Goal: Information Seeking & Learning: Find specific fact

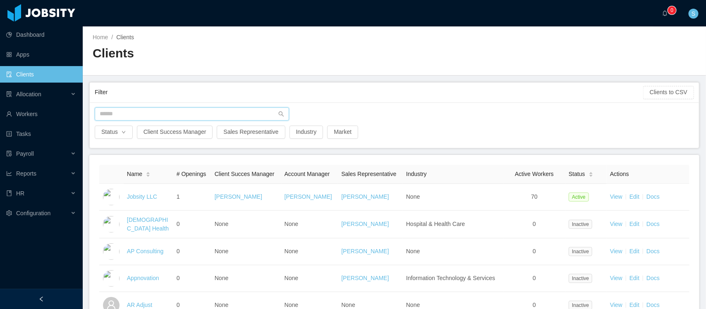
click at [173, 110] on input "text" at bounding box center [192, 114] width 194 height 13
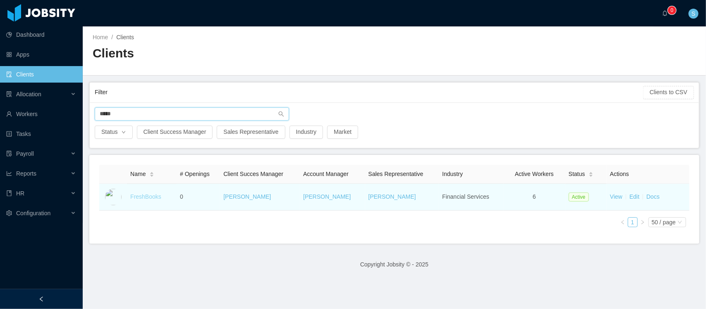
type input "*****"
click at [153, 197] on link "FreshBooks" at bounding box center [145, 197] width 31 height 7
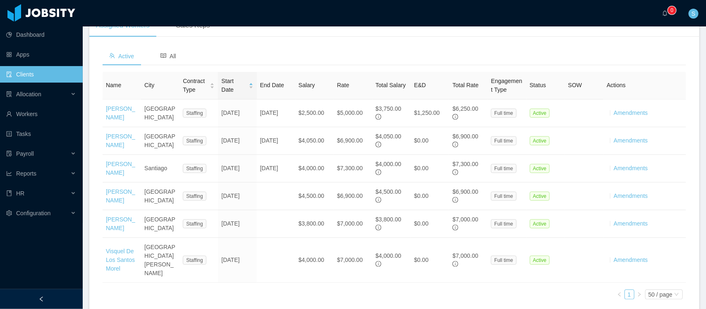
scroll to position [315, 0]
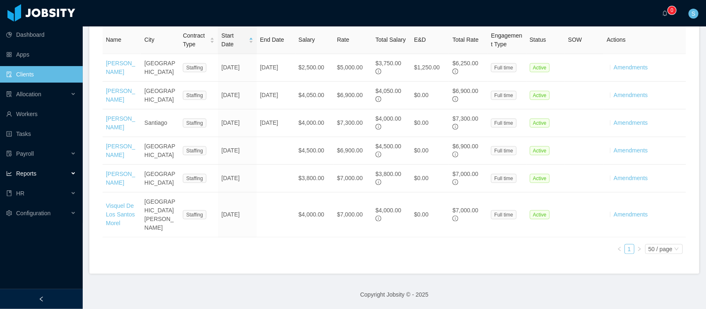
click at [34, 172] on span "Reports" at bounding box center [26, 173] width 20 height 7
click at [34, 196] on link "End Of Month" at bounding box center [44, 193] width 64 height 17
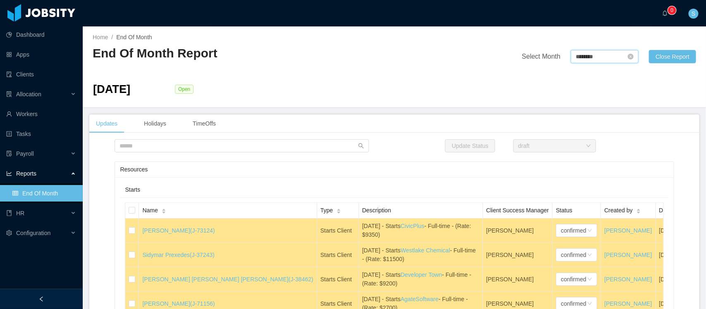
click at [603, 59] on input "********" at bounding box center [605, 56] width 68 height 13
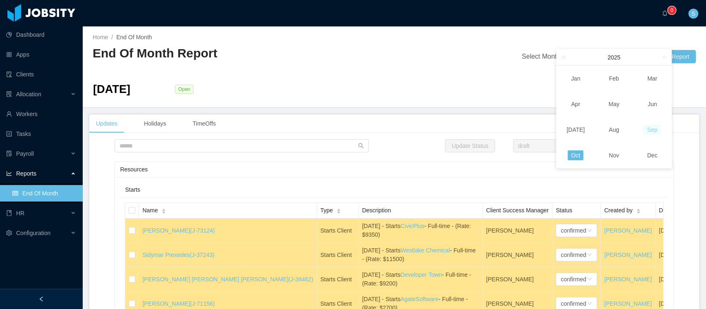
click at [647, 131] on link "Sep" at bounding box center [652, 130] width 17 height 10
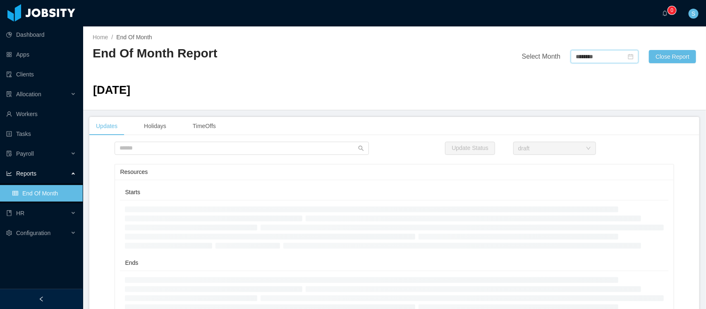
type input "********"
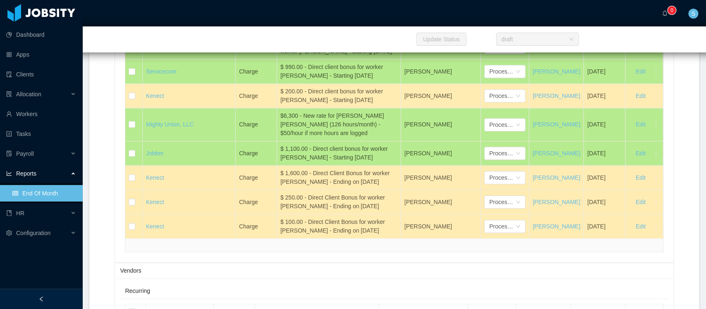
scroll to position [4698, 0]
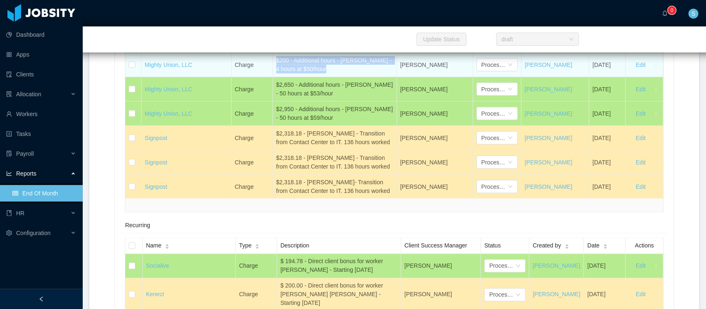
drag, startPoint x: 327, startPoint y: 160, endPoint x: 273, endPoint y: 148, distance: 55.1
click at [276, 74] on div "$200 - Additional hours - Gabriel Nuñez - 4 hours at $50/hour" at bounding box center [334, 64] width 117 height 17
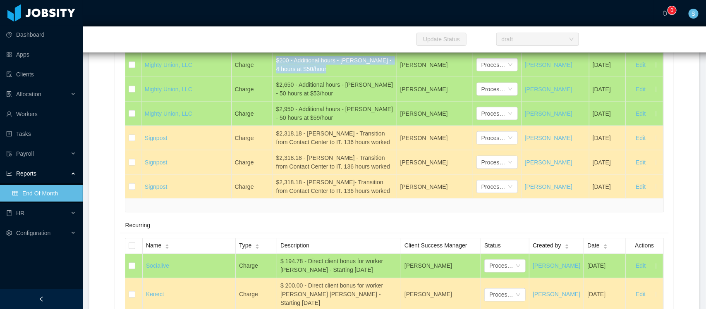
copy div "$200 - Additional hours - Gabriel Nuñez - 4 hours at $50/hour"
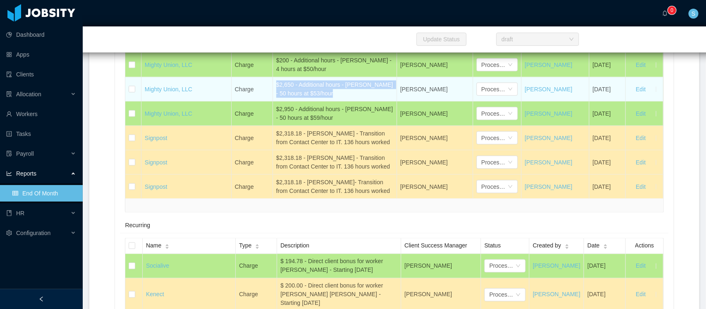
drag, startPoint x: 325, startPoint y: 185, endPoint x: 272, endPoint y: 175, distance: 53.8
click at [273, 102] on td "$2,650 - Additional hours - Carlos Puello - 50 hours at $53/hour" at bounding box center [335, 89] width 124 height 24
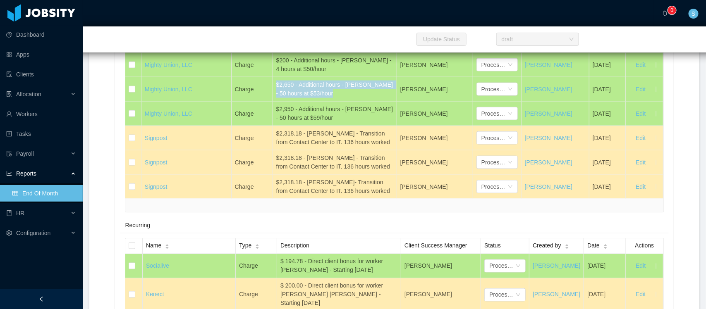
copy div "$2,650 - Additional hours - Carlos Puello - 50 hours at $53/hour"
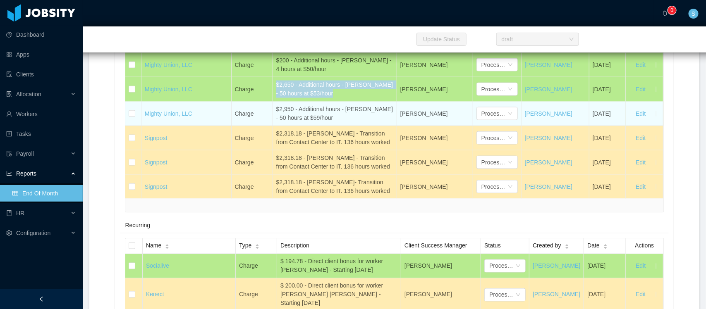
drag, startPoint x: 333, startPoint y: 207, endPoint x: 272, endPoint y: 199, distance: 61.3
click at [273, 126] on td "$2,950 - Additional hours - Gauravjeet Pahuja - 50 hours at $59/hour" at bounding box center [335, 114] width 124 height 24
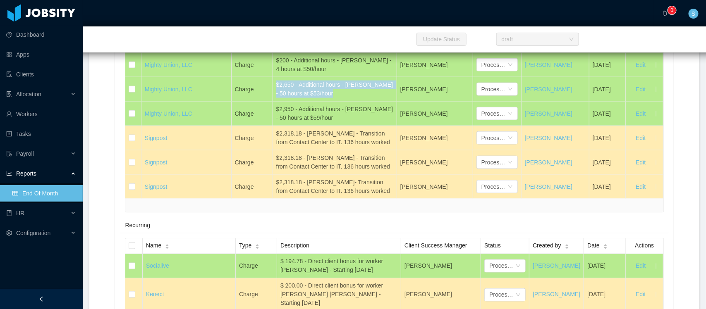
copy div "$2,950 - Additional hours - Gauravjeet Pahuja - 50 hours at $59/hour"
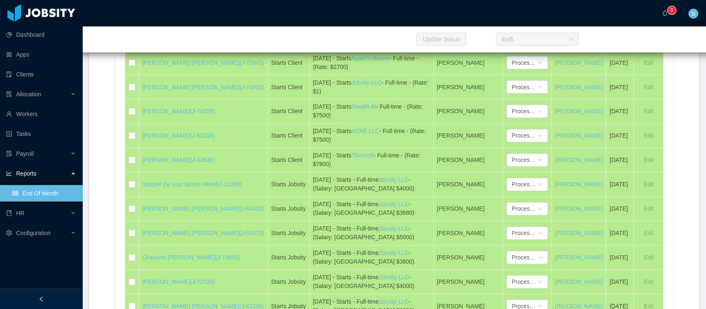
scroll to position [3814, 0]
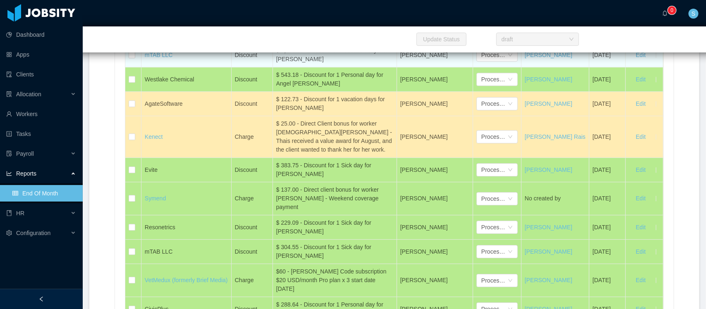
drag, startPoint x: 331, startPoint y: 162, endPoint x: 302, endPoint y: 152, distance: 30.5
click at [302, 64] on div "$ 1,236.36- Discount for 4 vacation days for Arthur Geisweiller" at bounding box center [334, 54] width 117 height 17
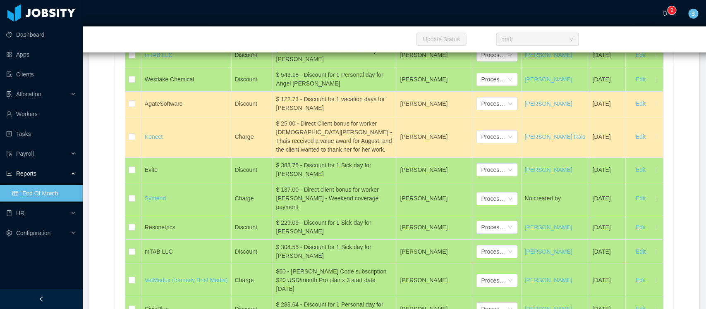
copy div "Discount for 4 vacation days for Arthur Geisweiller"
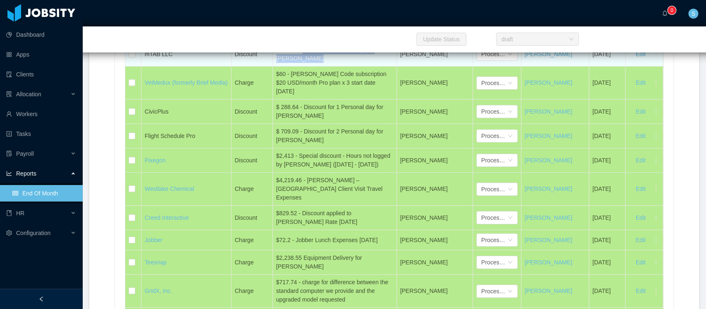
drag, startPoint x: 300, startPoint y: 149, endPoint x: 300, endPoint y: 159, distance: 10.4
click at [300, 63] on div "$ 304.55 - Discount for 1 Sick day for Samuel Pietra" at bounding box center [334, 54] width 117 height 17
copy div "Discount for 1 Sick day for Samuel Pietra"
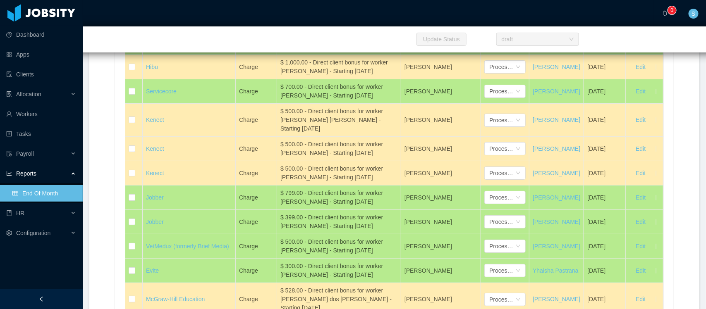
scroll to position [4181, 0]
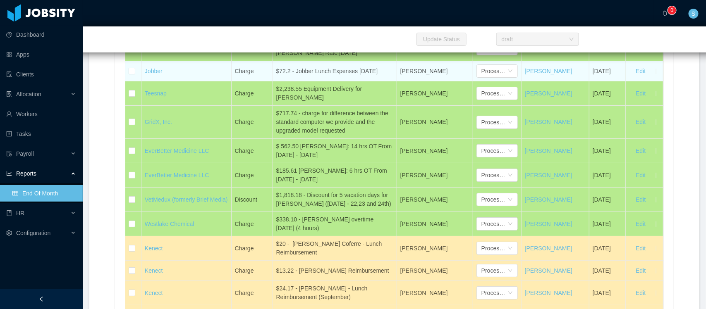
drag, startPoint x: 376, startPoint y: 155, endPoint x: 294, endPoint y: 152, distance: 81.6
click at [294, 76] on div "$72.2 - Jobber Lunch Expenses Sept 5th" at bounding box center [334, 71] width 117 height 9
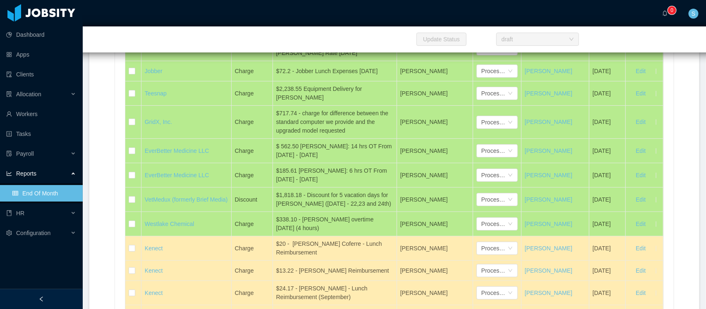
copy div "Jobber Lunch Expenses Sept 5th"
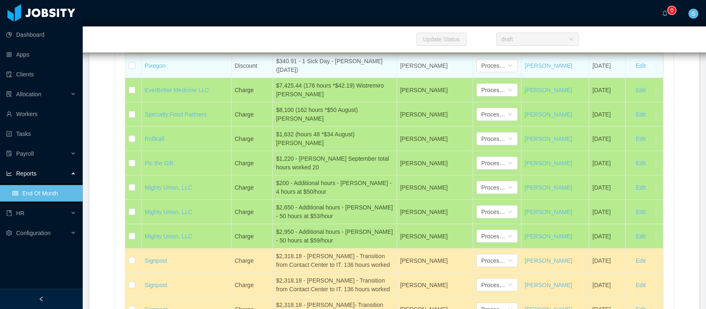
drag, startPoint x: 299, startPoint y: 149, endPoint x: 303, endPoint y: 162, distance: 13.9
click at [303, 74] on div "$340.91 - 1 Sick Day - Juan Pablo Donadio (22 Sep)" at bounding box center [334, 65] width 117 height 17
copy div "1 Sick Day - Juan Pablo Donadio (22 Sep)"
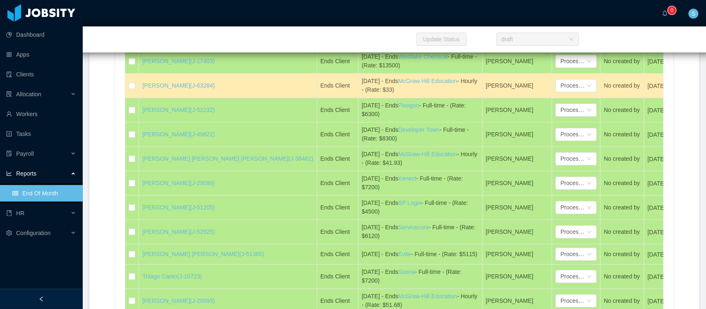
scroll to position [4109, 0]
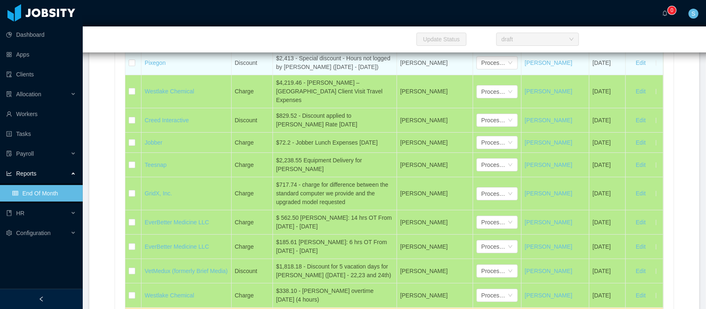
drag, startPoint x: 377, startPoint y: 160, endPoint x: 272, endPoint y: 150, distance: 105.6
click at [273, 75] on td "$2,413 - Special discount - Hours not logged by Juan Pablo Donadio (Jun - Aug 2…" at bounding box center [335, 63] width 124 height 24
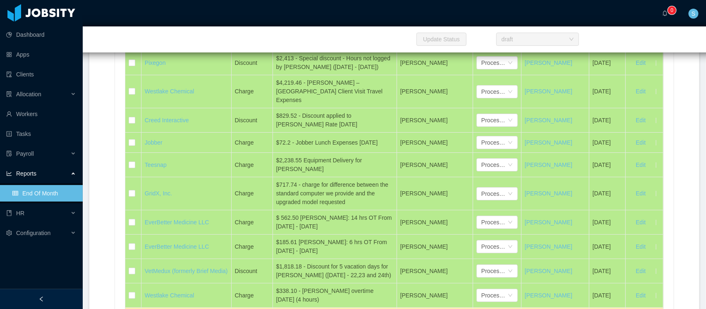
copy div "$2,413 - Special discount - Hours not logged by Juan Pablo Donadio (Jun - Aug 2…"
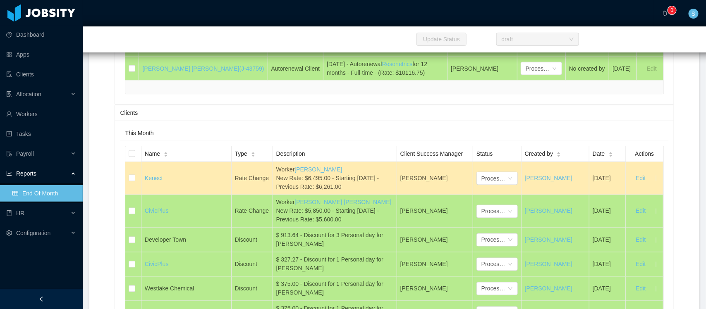
scroll to position [3987, 0]
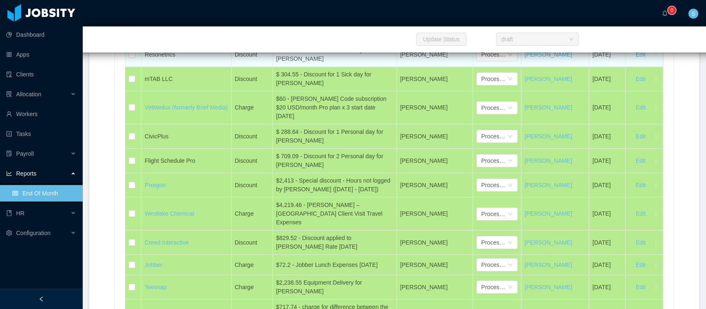
drag, startPoint x: 301, startPoint y: 149, endPoint x: 332, endPoint y: 158, distance: 32.2
click at [332, 63] on div "$ 229.09 - Discount for 1 Sick day for Francisco Butterfield" at bounding box center [334, 54] width 117 height 17
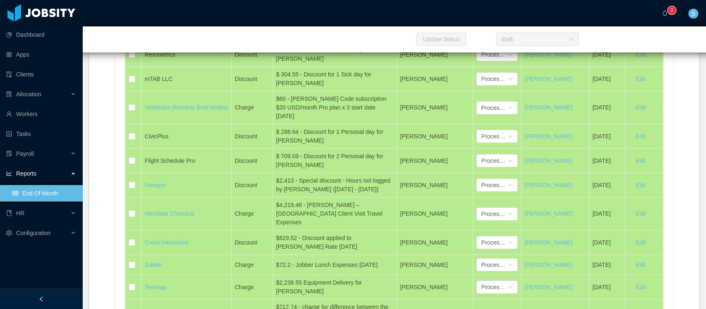
copy div "Discount for 1 Sick day for Francisco Butterfield"
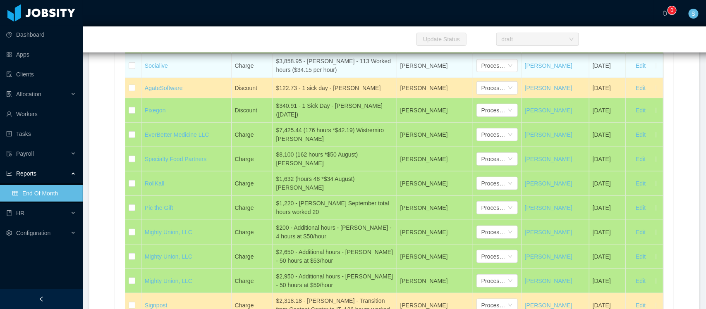
scroll to position [3958, 0]
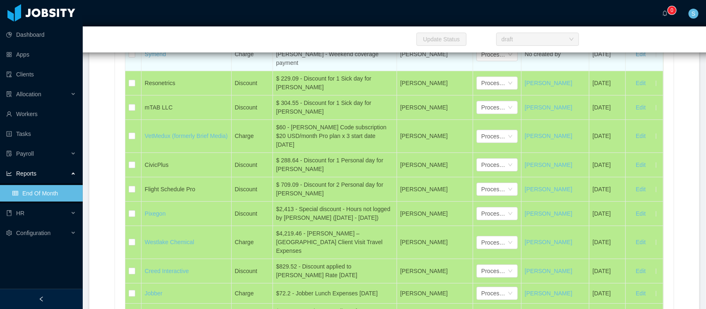
drag, startPoint x: 299, startPoint y: 163, endPoint x: 301, endPoint y: 147, distance: 16.2
click at [301, 67] on div "$ 137.00 - Direct client bonus for worker Jessica Cavalcanti - Weekend coverage…" at bounding box center [334, 54] width 117 height 26
click at [293, 67] on div "$ 137.00 - Direct client bonus for worker Jessica Cavalcanti - Weekend coverage…" at bounding box center [334, 54] width 117 height 26
click at [280, 67] on div "$ 137.00 - Direct client bonus for worker Jessica Cavalcanti - Weekend coverage…" at bounding box center [334, 54] width 117 height 26
drag, startPoint x: 274, startPoint y: 144, endPoint x: 305, endPoint y: 163, distance: 36.1
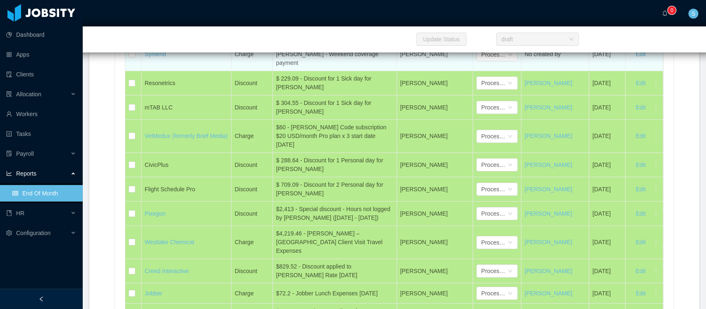
click at [305, 67] on div "$ 137.00 - Direct client bonus for worker Jessica Cavalcanti - Weekend coverage…" at bounding box center [334, 54] width 117 height 26
copy div "$ 137.00 - Direct client bonus for worker Jessica Cavalcanti - Weekend coverage…"
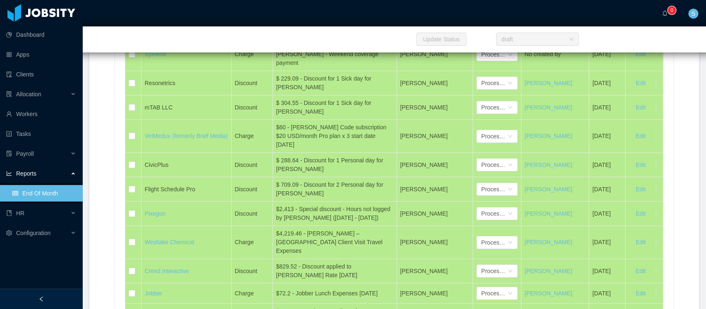
scroll to position [4203, 0]
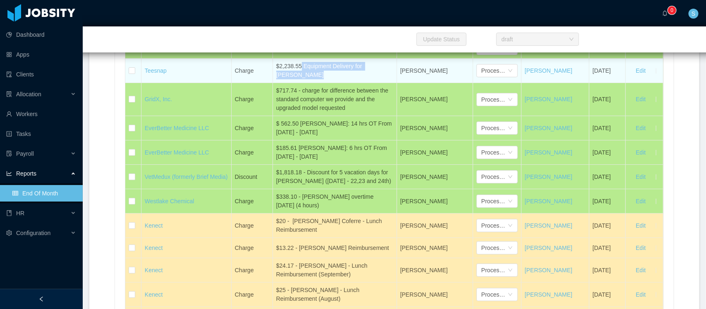
drag, startPoint x: 297, startPoint y: 160, endPoint x: 299, endPoint y: 151, distance: 8.8
click at [299, 79] on div "$2,238.55 Equipment Delivery for Felipe Mendes" at bounding box center [334, 70] width 117 height 17
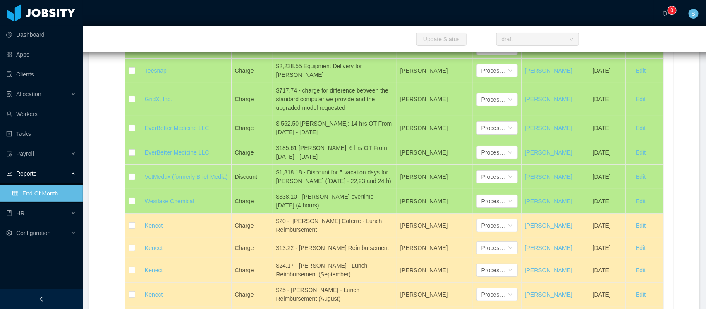
scroll to position [4482, 0]
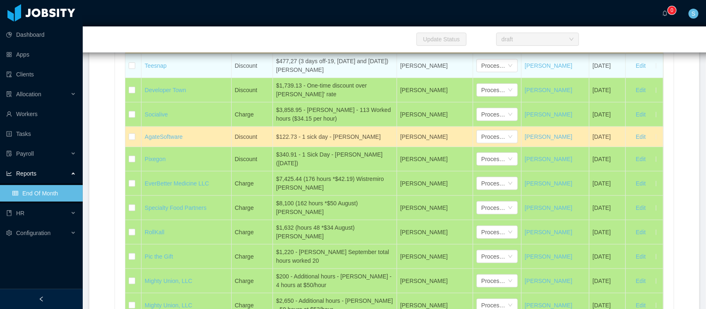
drag, startPoint x: 309, startPoint y: 160, endPoint x: 297, endPoint y: 149, distance: 16.4
click at [297, 74] on div "$477,27 (3 days off-19, 22 and 23 September) Leticia Fontes" at bounding box center [334, 65] width 117 height 17
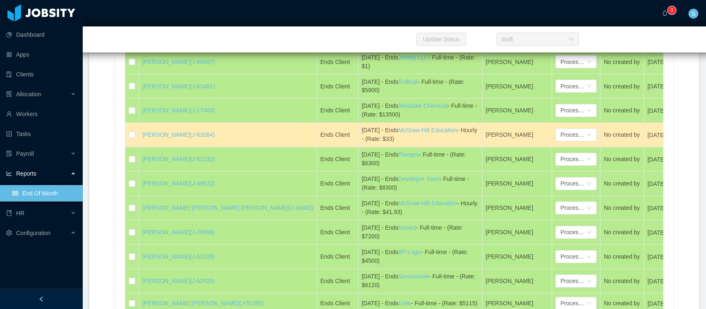
scroll to position [3575, 0]
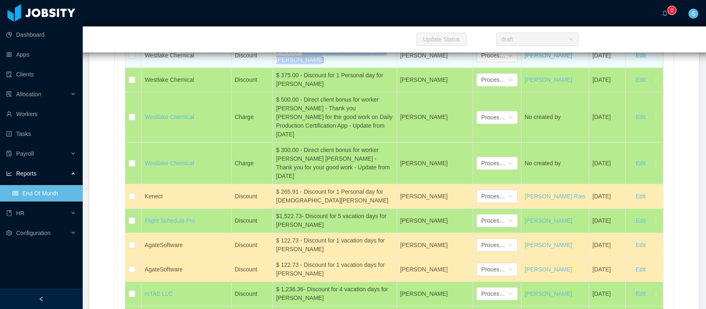
drag, startPoint x: 299, startPoint y: 148, endPoint x: 307, endPoint y: 158, distance: 12.6
click at [307, 64] on div "$ 375.00 - Discount for 1 Personal day for Luis Ramirez" at bounding box center [334, 55] width 117 height 17
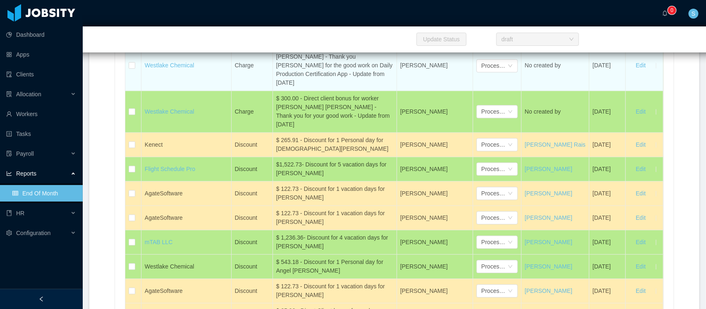
scroll to position [3678, 0]
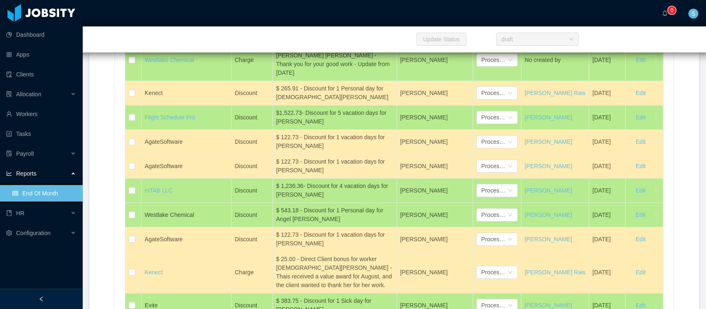
drag, startPoint x: 274, startPoint y: 98, endPoint x: 295, endPoint y: 131, distance: 38.9
click at [295, 36] on div "$ 500.00 - Direct client bonus for worker Rodrigo Parada Vásquez - Thank you Ro…" at bounding box center [334, 13] width 117 height 43
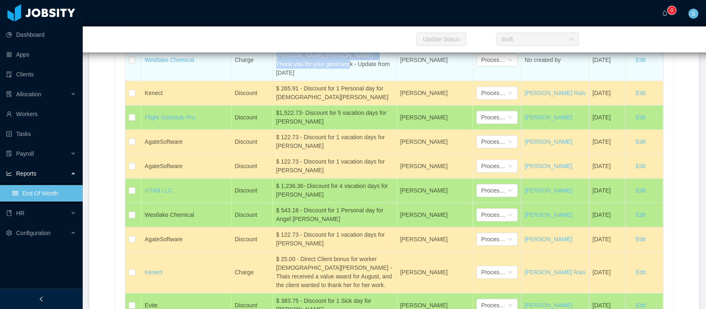
drag, startPoint x: 298, startPoint y: 167, endPoint x: 273, endPoint y: 149, distance: 30.5
click at [273, 81] on td "$ 300.00 - Direct client bonus for worker João Sebastião de Oliveira Bueno - Th…" at bounding box center [335, 60] width 124 height 42
click at [283, 77] on div "$ 300.00 - Direct client bonus for worker João Sebastião de Oliveira Bueno - Th…" at bounding box center [334, 60] width 117 height 35
drag, startPoint x: 288, startPoint y: 172, endPoint x: 272, endPoint y: 144, distance: 32.4
click at [273, 81] on td "$ 300.00 - Direct client bonus for worker João Sebastião de Oliveira Bueno - Th…" at bounding box center [335, 60] width 124 height 42
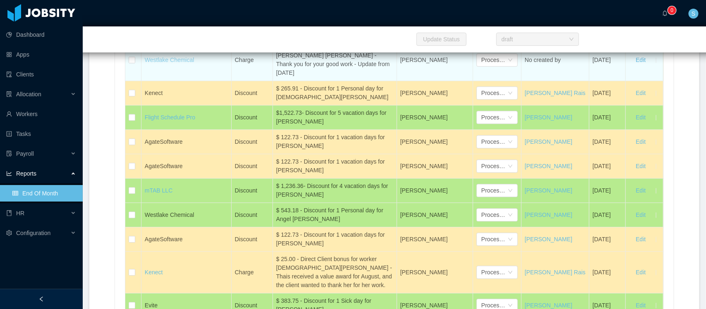
drag, startPoint x: 178, startPoint y: 152, endPoint x: 176, endPoint y: 157, distance: 5.8
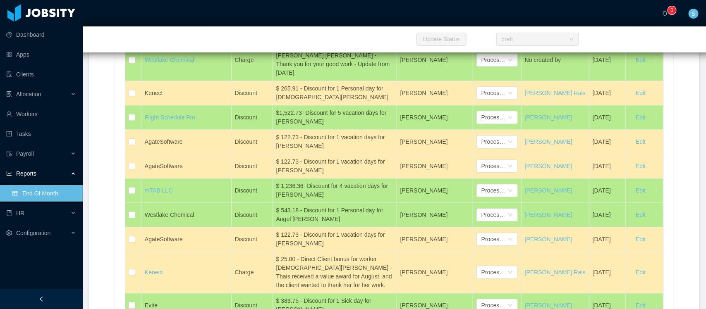
scroll to position [3626, 0]
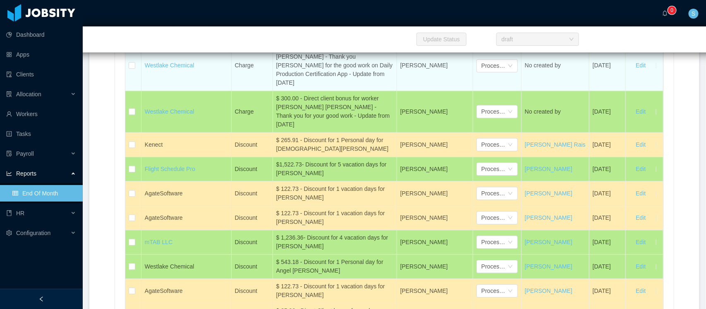
drag, startPoint x: 300, startPoint y: 181, endPoint x: 273, endPoint y: 148, distance: 42.6
click at [273, 91] on td "$ 500.00 - Direct client bonus for worker Rodrigo Parada Vásquez - Thank you Ro…" at bounding box center [335, 66] width 124 height 50
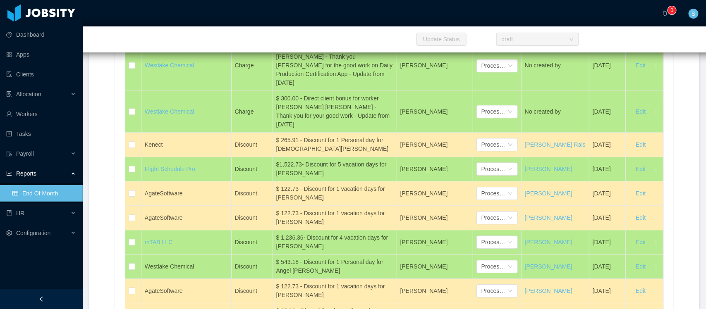
scroll to position [3838, 0]
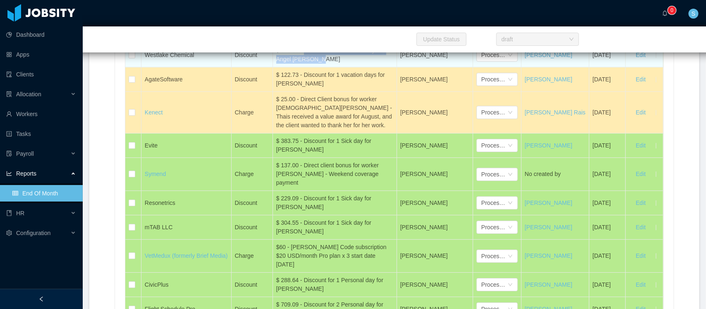
drag, startPoint x: 324, startPoint y: 159, endPoint x: 302, endPoint y: 151, distance: 23.1
click at [302, 64] on div "$ 543.18 - Discount for 1 Personal day for Angel Saul Roca" at bounding box center [334, 54] width 117 height 17
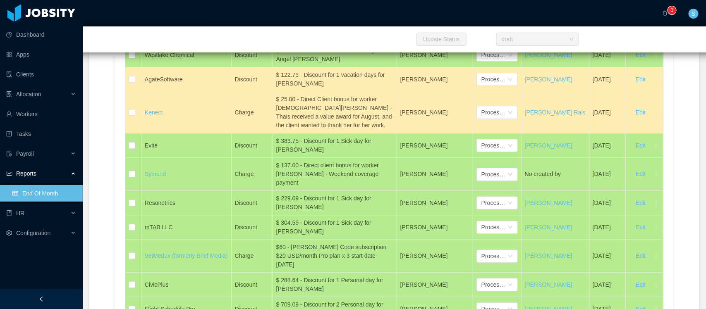
scroll to position [4134, 0]
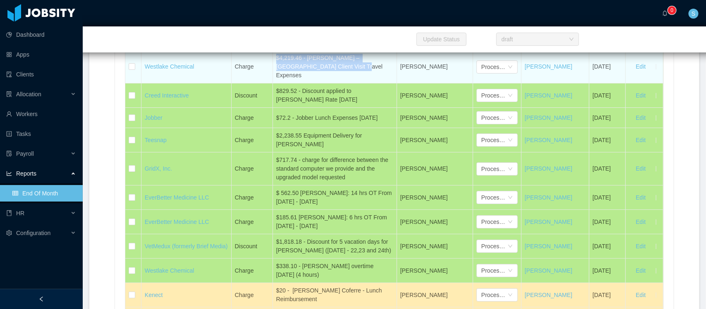
drag, startPoint x: 322, startPoint y: 161, endPoint x: 272, endPoint y: 151, distance: 50.9
click at [273, 84] on td "$4,219.46 - Angel Roca – Houston Client Visit Travel Expenses" at bounding box center [335, 66] width 124 height 33
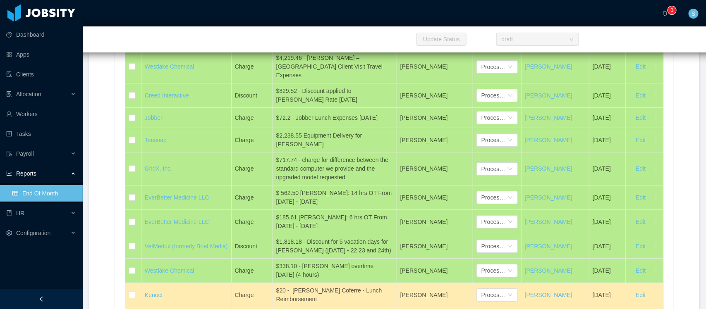
scroll to position [4334, 0]
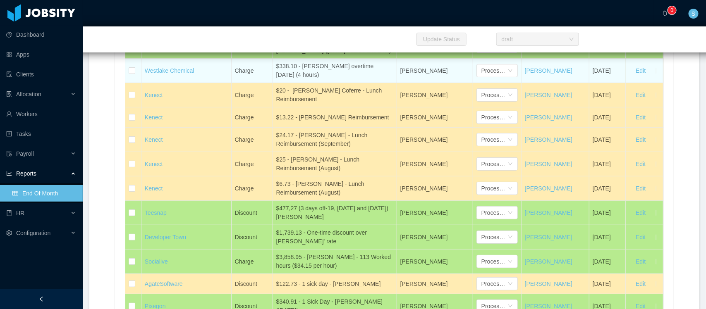
drag, startPoint x: 313, startPoint y: 161, endPoint x: 272, endPoint y: 152, distance: 41.9
click at [273, 83] on td "$338.10 - Josue Ulate overtime 20th Aug 2025 (4 hours)" at bounding box center [335, 71] width 124 height 24
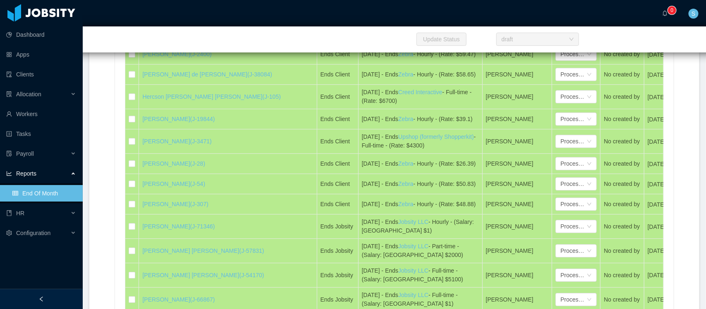
scroll to position [4158, 0]
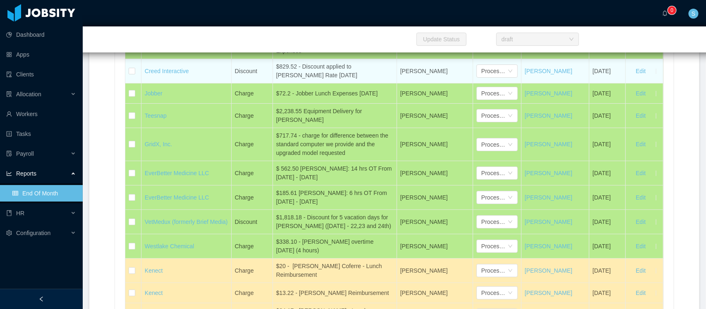
drag, startPoint x: 311, startPoint y: 161, endPoint x: 273, endPoint y: 151, distance: 39.1
click at [273, 84] on td "$829.52 - Discount applied to Jairo Gimenes Rate Oct 2025" at bounding box center [335, 71] width 124 height 24
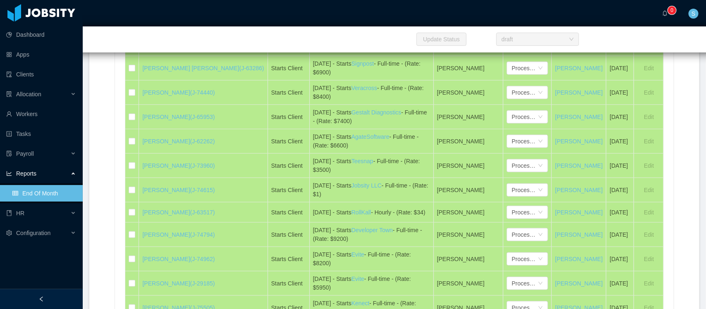
scroll to position [4553, 0]
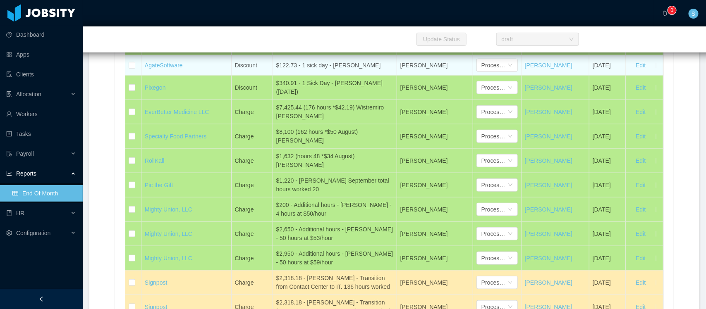
drag, startPoint x: 369, startPoint y: 158, endPoint x: 300, endPoint y: 155, distance: 68.7
click at [300, 70] on div "$122.73 - 1 sick day - Joshua Platero" at bounding box center [334, 65] width 117 height 9
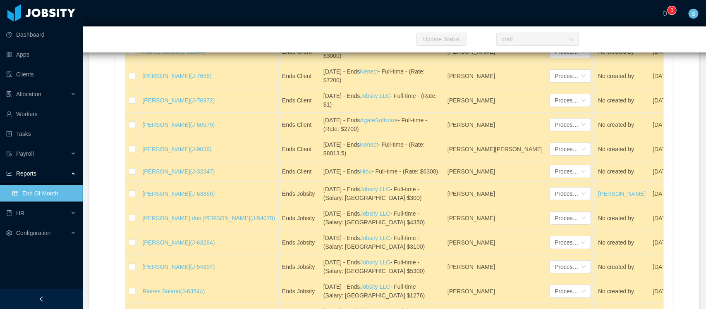
scroll to position [3765, 0]
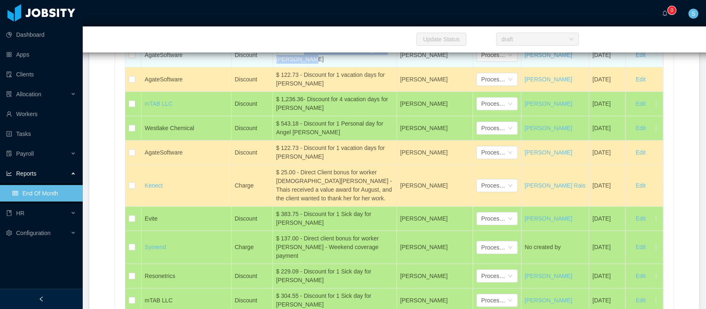
drag, startPoint x: 311, startPoint y: 160, endPoint x: 302, endPoint y: 152, distance: 11.7
click at [302, 64] on div "$ 122.73 - Discount for 1 vacation days for Irice Reyes" at bounding box center [334, 54] width 117 height 17
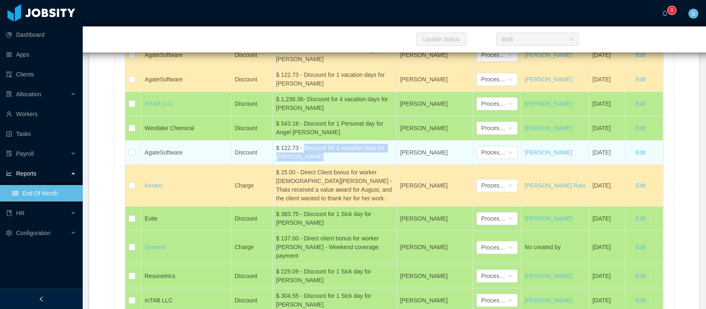
drag, startPoint x: 314, startPoint y: 257, endPoint x: 301, endPoint y: 249, distance: 15.2
click at [301, 161] on div "$ 122.73 - Discount for 1 vacation days for Diego Argueta" at bounding box center [334, 152] width 117 height 17
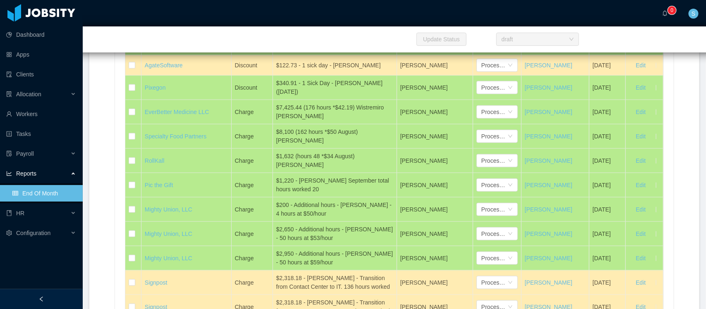
scroll to position [284, 0]
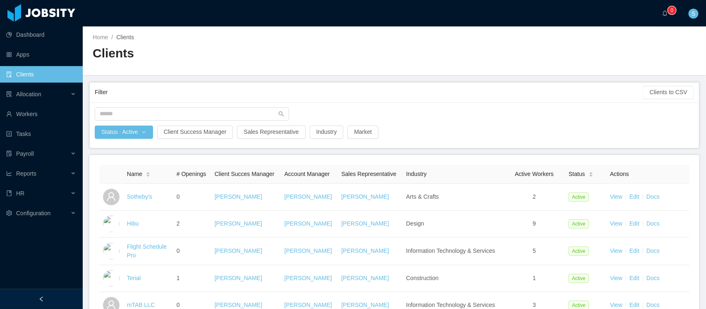
scroll to position [784, 0]
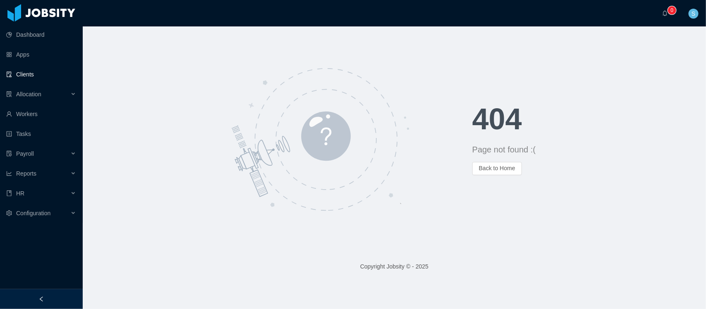
click at [29, 72] on link "Clients" at bounding box center [41, 74] width 70 height 17
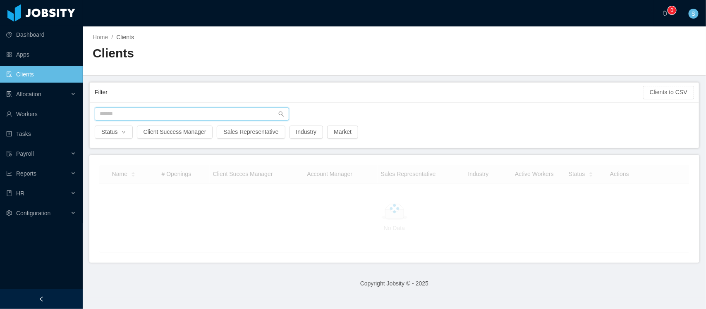
click at [201, 115] on input "text" at bounding box center [192, 114] width 194 height 13
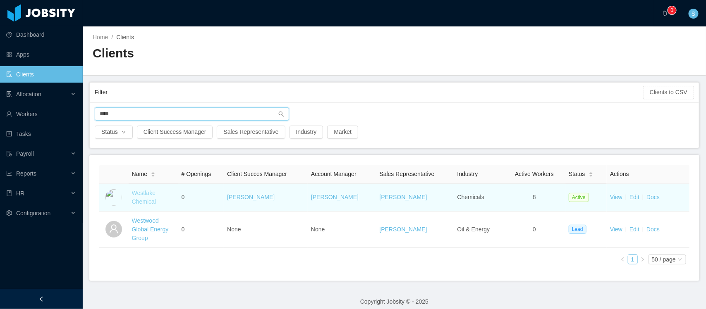
type input "****"
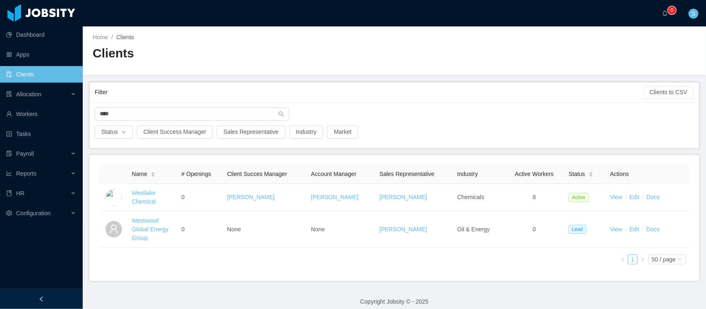
click at [145, 190] on link "Westlake Chemical" at bounding box center [144, 197] width 24 height 15
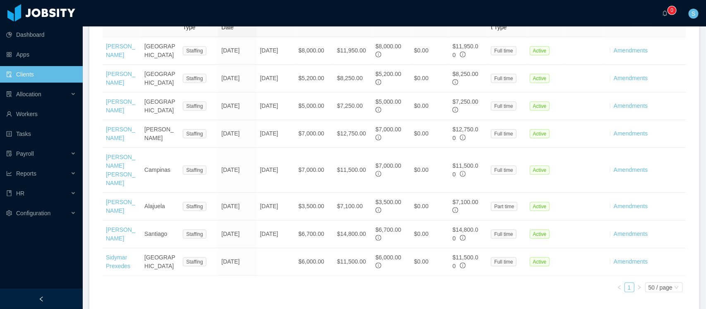
scroll to position [378, 0]
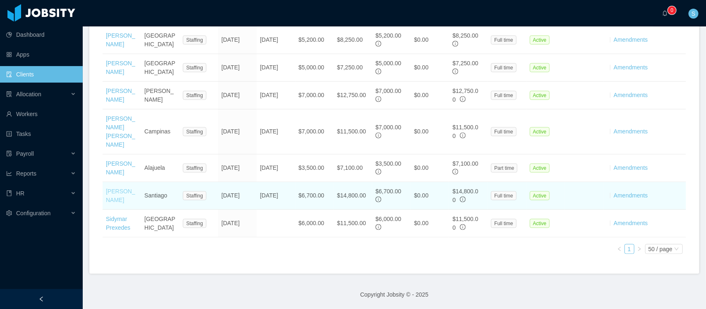
drag, startPoint x: 127, startPoint y: 206, endPoint x: 106, endPoint y: 187, distance: 28.2
click at [106, 187] on td "[PERSON_NAME]" at bounding box center [122, 196] width 38 height 28
copy link "[PERSON_NAME]"
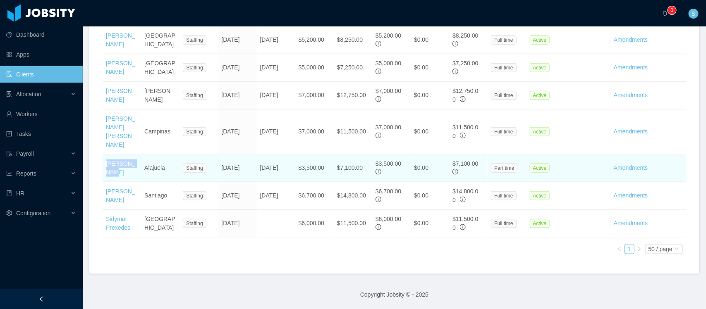
drag, startPoint x: 135, startPoint y: 164, endPoint x: 106, endPoint y: 168, distance: 30.0
click at [106, 168] on td "[PERSON_NAME]" at bounding box center [122, 169] width 38 height 28
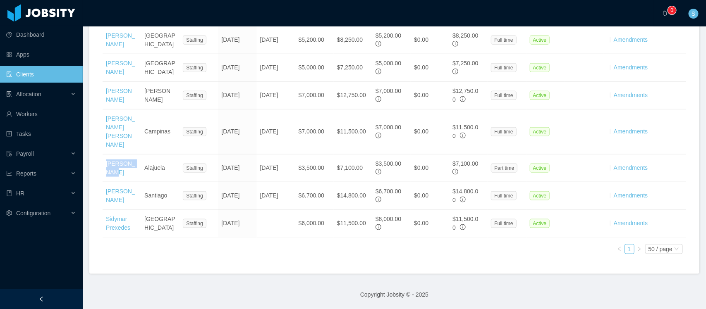
copy link "[PERSON_NAME]"
